Goal: Task Accomplishment & Management: Use online tool/utility

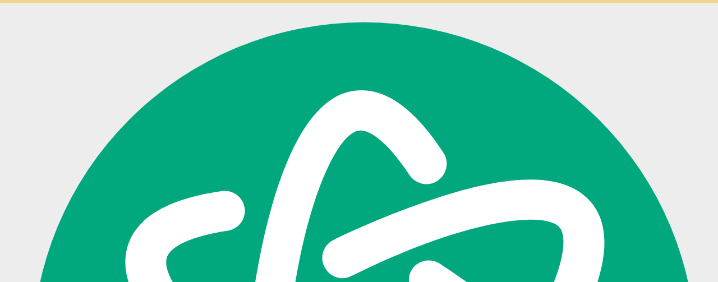
scroll to position [4503, 0]
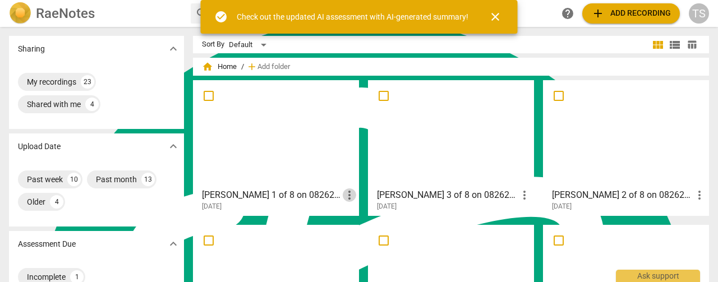
click at [350, 193] on span "more_vert" at bounding box center [349, 194] width 13 height 13
click at [294, 140] on div at bounding box center [359, 141] width 718 height 282
click at [294, 140] on div at bounding box center [276, 133] width 158 height 99
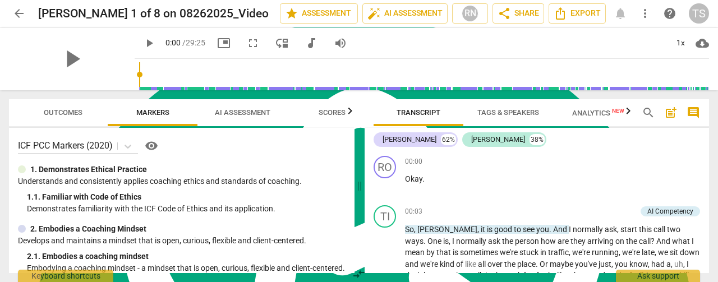
click at [644, 15] on span "more_vert" at bounding box center [644, 13] width 13 height 13
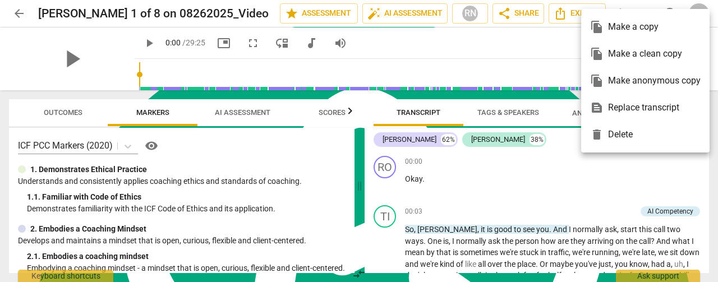
click at [85, 51] on div at bounding box center [359, 141] width 718 height 282
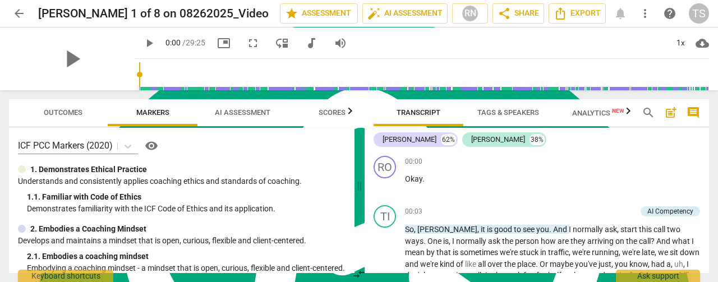
click at [142, 44] on span "play_arrow" at bounding box center [148, 42] width 13 height 13
click at [142, 44] on span "pause" at bounding box center [148, 42] width 13 height 13
type input "5"
click at [20, 13] on span "arrow_back" at bounding box center [18, 13] width 13 height 13
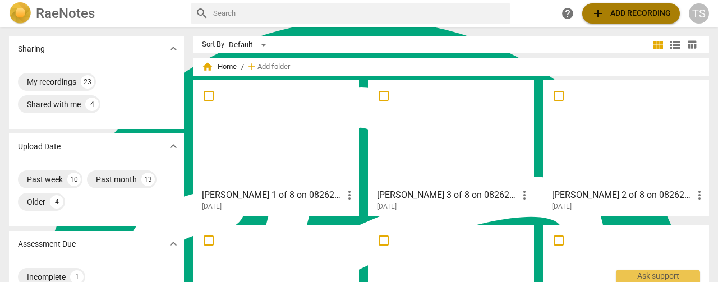
click at [633, 13] on span "add Add recording" at bounding box center [631, 13] width 80 height 13
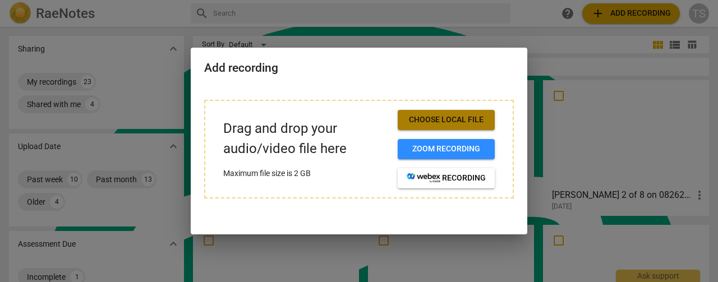
click at [454, 117] on span "Choose local file" at bounding box center [445, 119] width 79 height 11
click at [149, 97] on div at bounding box center [359, 141] width 718 height 282
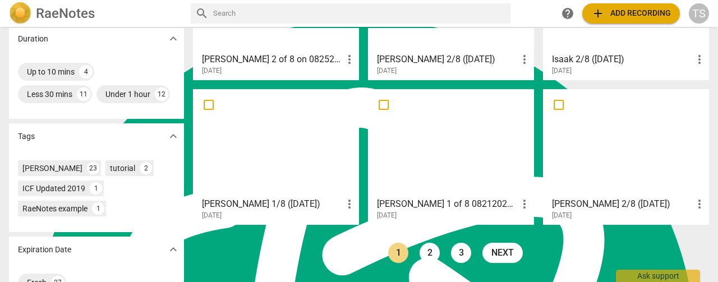
scroll to position [332, 0]
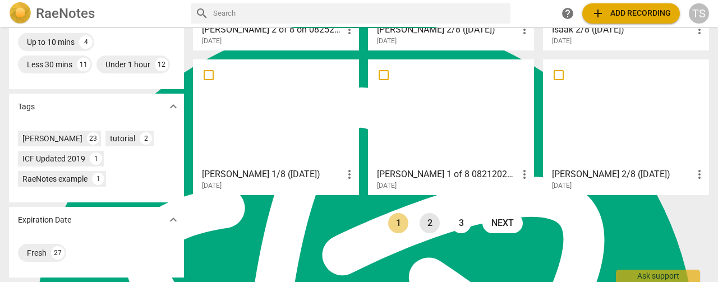
click at [428, 213] on link "2" at bounding box center [429, 223] width 20 height 20
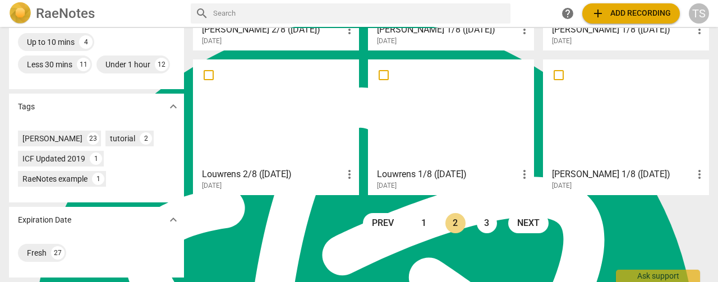
scroll to position [332, 0]
click at [423, 213] on link "1" at bounding box center [424, 223] width 20 height 20
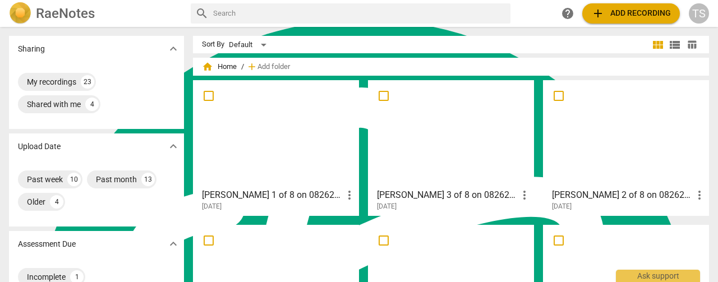
click at [277, 149] on div at bounding box center [276, 133] width 158 height 99
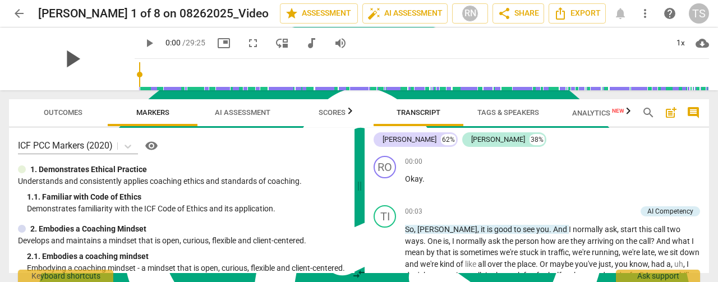
click at [65, 61] on span "play_arrow" at bounding box center [71, 58] width 29 height 29
click at [142, 76] on input "range" at bounding box center [424, 75] width 570 height 36
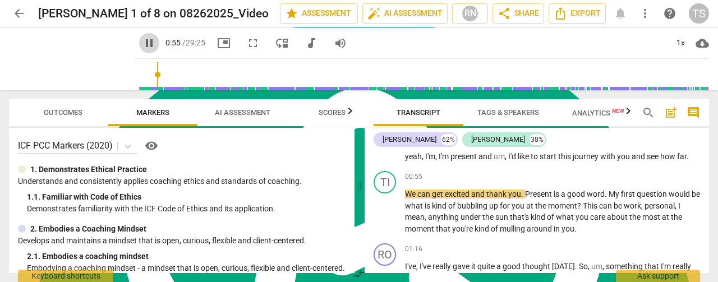
click at [142, 49] on span "pause" at bounding box center [148, 42] width 13 height 13
type input "56"
